Goal: Information Seeking & Learning: Learn about a topic

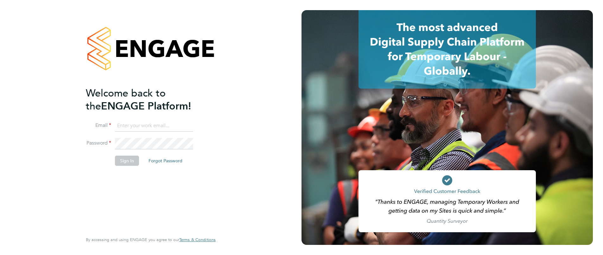
type input "[EMAIL_ADDRESS][PERSON_NAME][DOMAIN_NAME]"
click at [123, 162] on button "Sign In" at bounding box center [127, 161] width 24 height 10
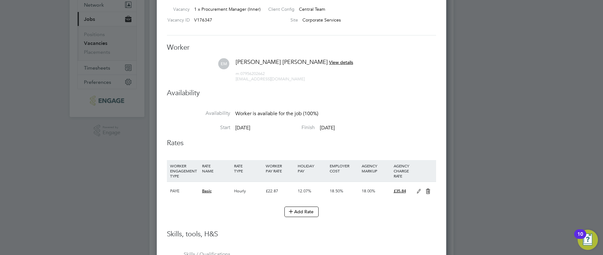
click at [329, 61] on span "View details" at bounding box center [341, 63] width 24 height 6
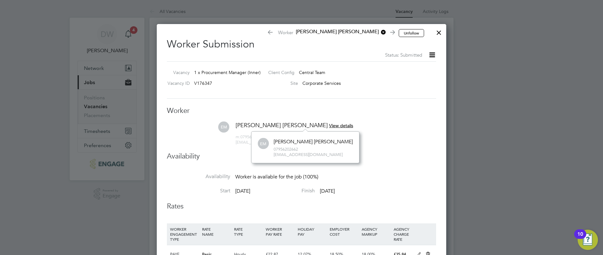
click at [329, 125] on span "View details" at bounding box center [341, 126] width 24 height 6
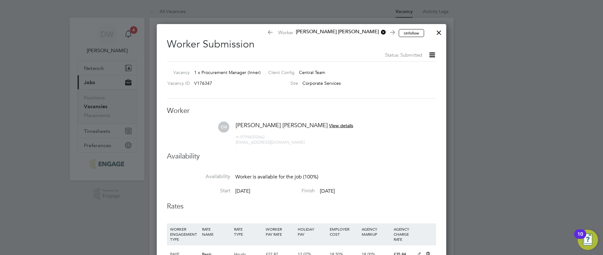
click at [437, 31] on div at bounding box center [438, 30] width 11 height 11
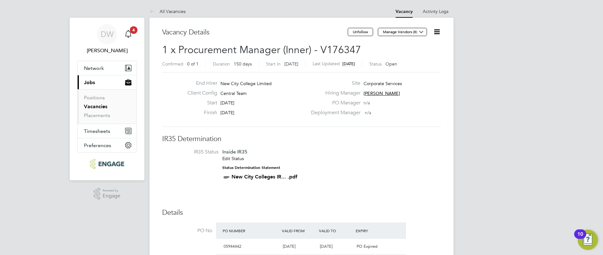
click at [97, 106] on link "Vacancies" at bounding box center [95, 107] width 23 height 6
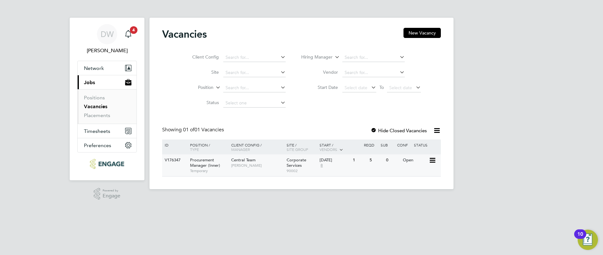
click at [201, 168] on span "Procurement Manager (Inner)" at bounding box center [205, 162] width 30 height 11
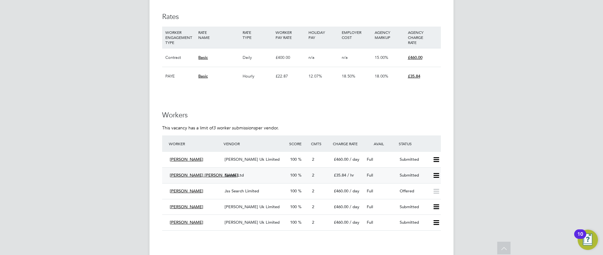
click at [180, 171] on div "Ellington Mcdonald" at bounding box center [194, 175] width 55 height 10
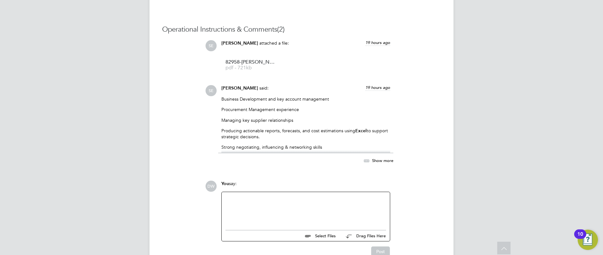
scroll to position [575, 0]
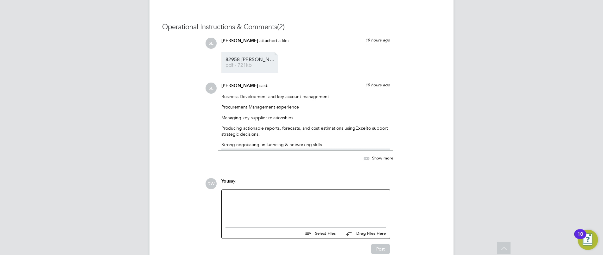
click at [241, 58] on span "82958-Ellington-SE-%20(1)" at bounding box center [250, 59] width 51 height 5
